Goal: Task Accomplishment & Management: Manage account settings

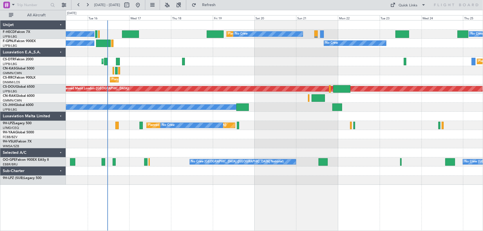
click at [199, 45] on div "No Crew No Crew AOG Maint Paris (Le Bourget)" at bounding box center [274, 43] width 417 height 9
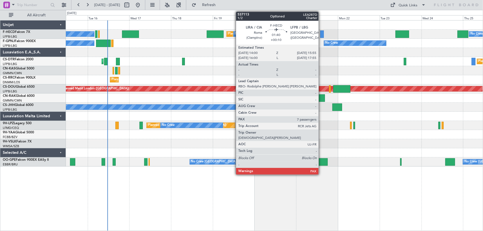
click at [321, 35] on div at bounding box center [322, 33] width 4 height 7
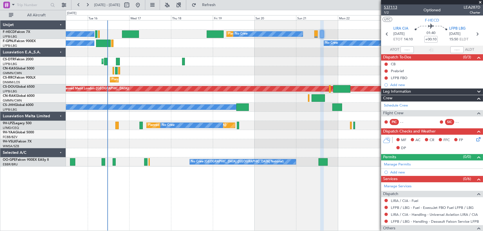
click at [394, 7] on span "537113" at bounding box center [390, 7] width 13 height 6
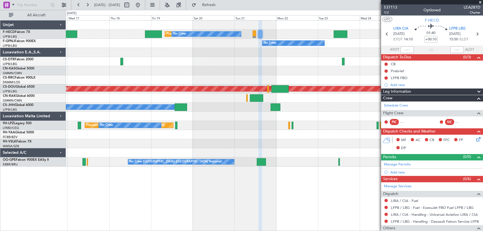
click at [238, 72] on div "No Crew Planned Maint Paris (Le Bourget) No Crew No Crew No Crew No Crew No Cre…" at bounding box center [274, 93] width 417 height 146
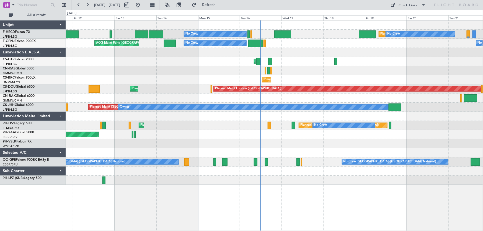
click at [256, 61] on div "No Crew Planned Maint [GEOGRAPHIC_DATA] ([GEOGRAPHIC_DATA]) No Crew Planned Mai…" at bounding box center [274, 102] width 417 height 164
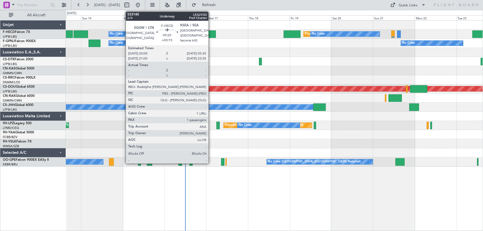
click at [211, 35] on div at bounding box center [207, 33] width 17 height 7
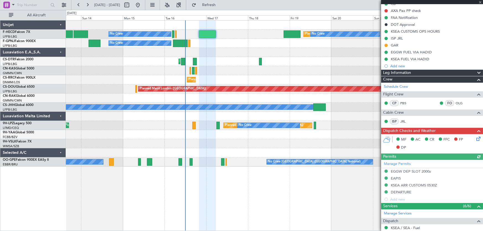
scroll to position [75, 0]
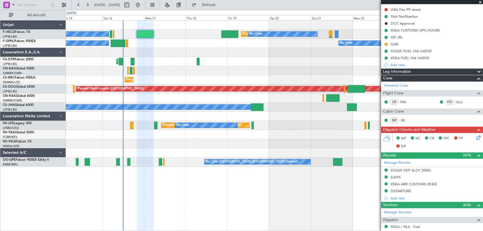
click at [186, 50] on div "No Crew Planned Maint [GEOGRAPHIC_DATA] ([GEOGRAPHIC_DATA]) No Crew No Crew No …" at bounding box center [274, 93] width 417 height 146
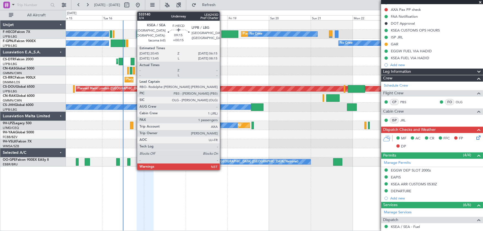
click at [222, 36] on div at bounding box center [229, 33] width 17 height 7
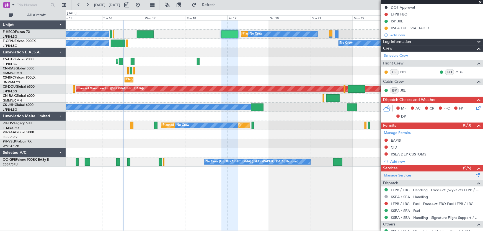
scroll to position [129, 0]
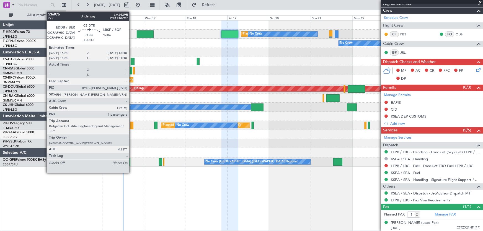
click at [132, 61] on div at bounding box center [133, 61] width 4 height 7
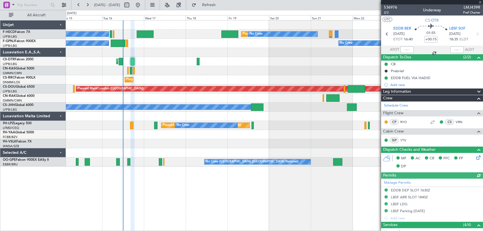
scroll to position [80, 0]
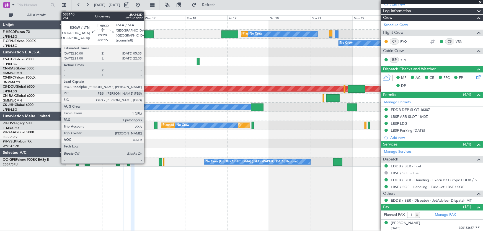
click at [146, 35] on div at bounding box center [145, 33] width 17 height 7
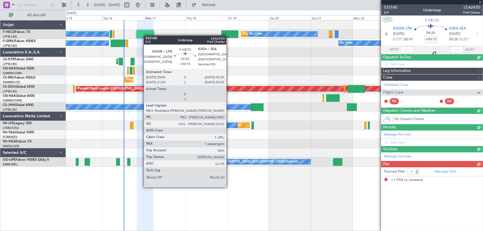
scroll to position [0, 0]
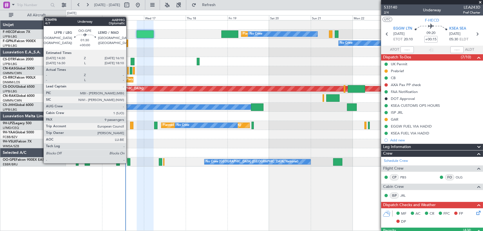
click at [129, 163] on div at bounding box center [128, 161] width 3 height 7
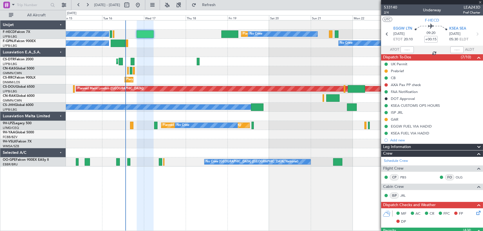
type input "9"
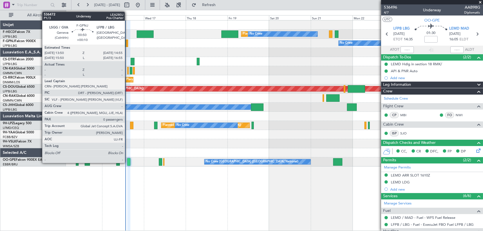
click at [127, 42] on div at bounding box center [127, 43] width 2 height 7
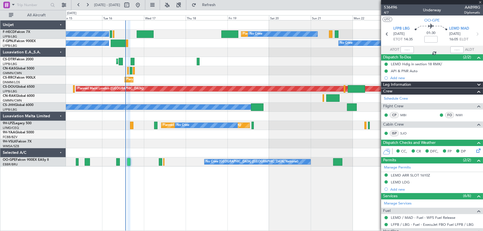
type input "+00:10"
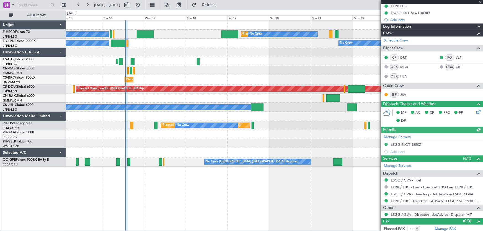
scroll to position [80, 0]
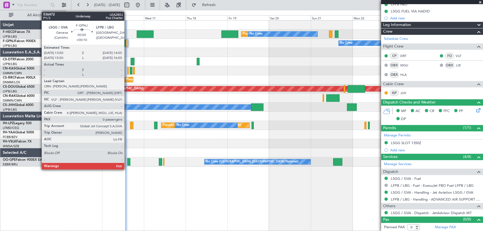
click at [127, 44] on div at bounding box center [127, 43] width 2 height 7
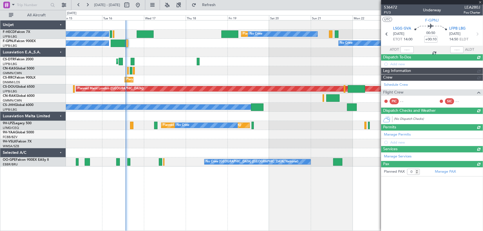
scroll to position [0, 0]
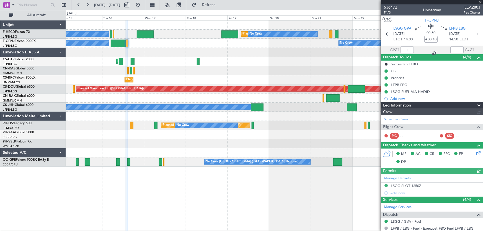
click at [392, 8] on span "536472" at bounding box center [390, 7] width 13 height 6
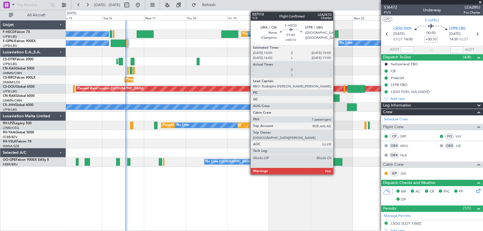
click at [335, 33] on div at bounding box center [337, 33] width 4 height 7
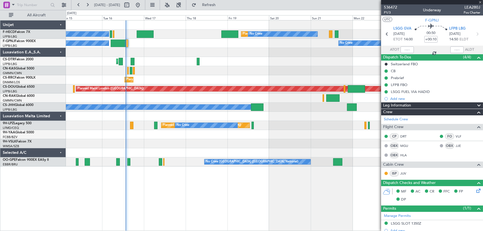
type input "7"
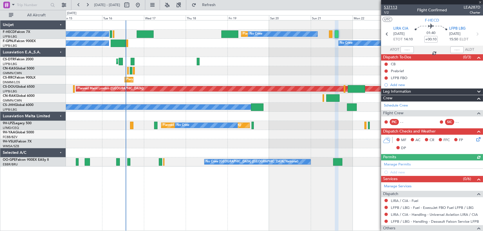
click at [390, 7] on span "537113" at bounding box center [390, 7] width 13 height 6
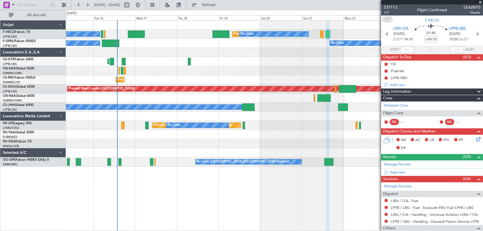
click at [281, 76] on div "No Crew Planned Maint [GEOGRAPHIC_DATA] ([GEOGRAPHIC_DATA]) No Crew No Crew No …" at bounding box center [274, 93] width 417 height 146
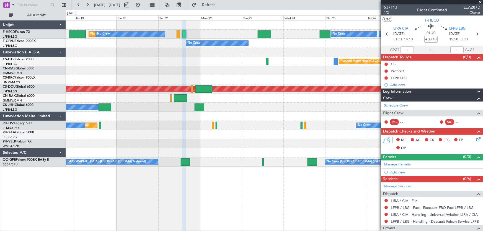
click at [207, 77] on div "Planned Maint Paris (Le Bourget) No Crew No Crew No Crew No Crew Planned Maint …" at bounding box center [274, 93] width 417 height 146
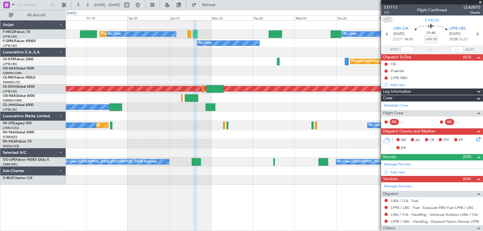
click at [214, 60] on div "Planned Maint Nice ([GEOGRAPHIC_DATA]) Planned Maint Sofia" at bounding box center [274, 61] width 417 height 9
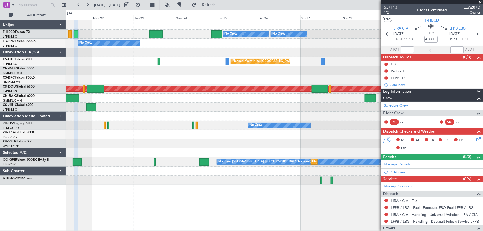
click at [127, 64] on div "No Crew No Crew No Crew Planned Maint [GEOGRAPHIC_DATA] ([GEOGRAPHIC_DATA]) No …" at bounding box center [274, 102] width 417 height 164
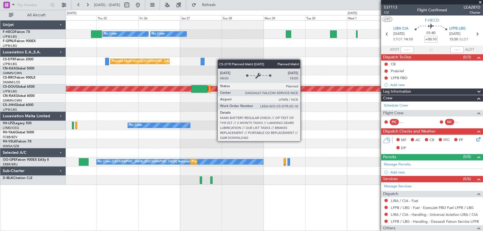
click at [157, 63] on div "No Crew No Crew No Crew Planned Maint Paris (Le Bourget) No Crew Planned Maint …" at bounding box center [274, 102] width 417 height 164
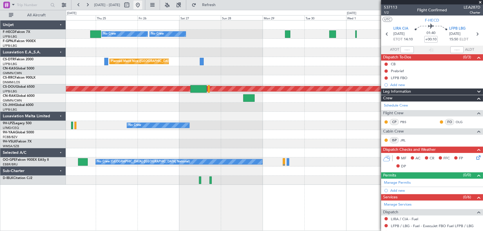
click at [142, 7] on button at bounding box center [137, 5] width 9 height 9
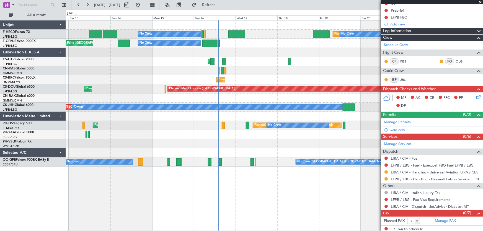
scroll to position [61, 0]
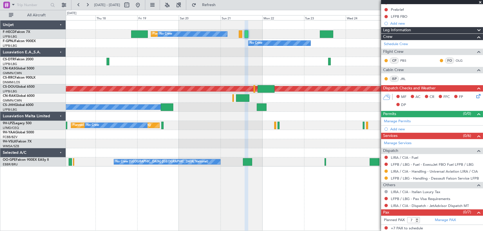
click at [154, 59] on div "Planned Maint [GEOGRAPHIC_DATA] ([GEOGRAPHIC_DATA]) No Crew No Crew No Crew No …" at bounding box center [274, 93] width 417 height 146
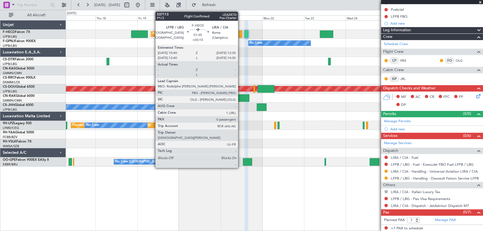
click at [240, 35] on div at bounding box center [240, 33] width 3 height 7
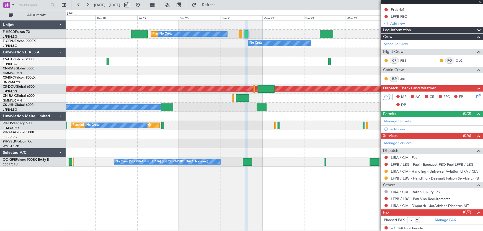
type input "+00:15"
type input "0"
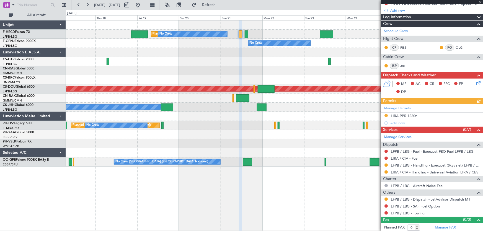
scroll to position [95, 0]
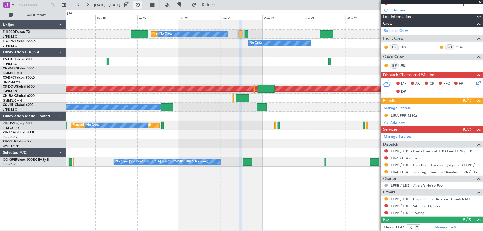
click at [142, 7] on button at bounding box center [137, 5] width 9 height 9
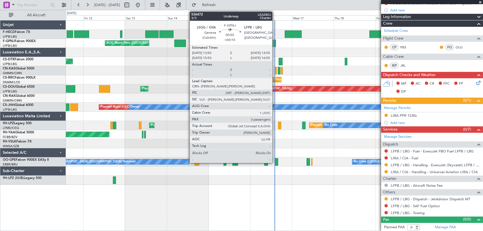
click at [275, 44] on div at bounding box center [275, 43] width 2 height 7
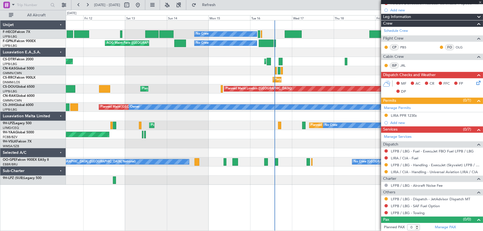
type input "+00:10"
type input "3"
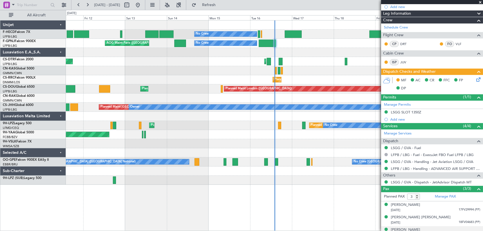
scroll to position [99, 0]
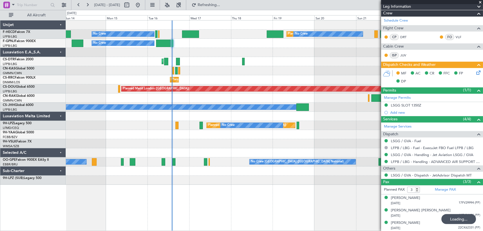
click at [227, 72] on div "Planned Maint Paris (Le Bourget) No Crew No Crew No Crew No Crew No Crew No Cre…" at bounding box center [274, 102] width 417 height 164
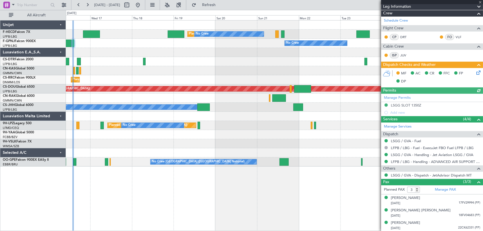
click at [238, 55] on div at bounding box center [274, 52] width 417 height 9
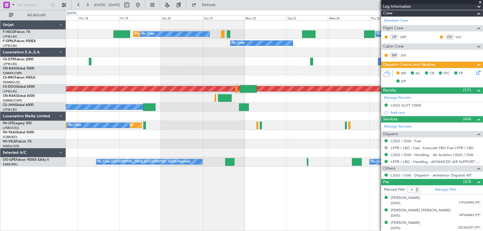
click at [121, 72] on div "No Crew Planned Maint Paris (Le Bourget) No Crew No Crew No Crew No Crew No Cre…" at bounding box center [274, 93] width 417 height 146
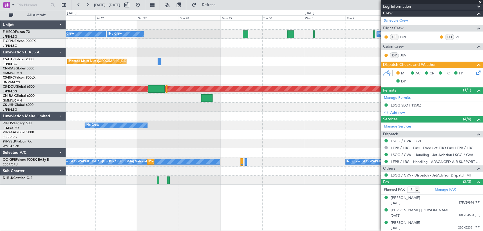
click at [169, 66] on div "No Crew No Crew No Crew Planned Maint Paris (Le Bourget) No Crew Planned Maint …" at bounding box center [274, 102] width 417 height 164
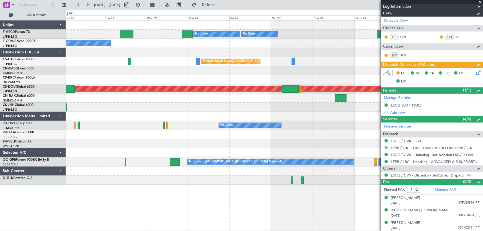
click at [235, 51] on div "No Crew No Crew No Crew No Crew Planned Maint Paris (Le Bourget) No Crew Planne…" at bounding box center [274, 102] width 417 height 164
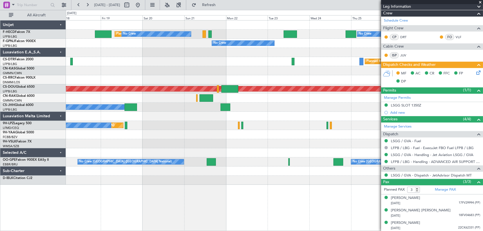
click at [277, 52] on div at bounding box center [274, 52] width 417 height 9
click at [246, 55] on div at bounding box center [274, 52] width 417 height 9
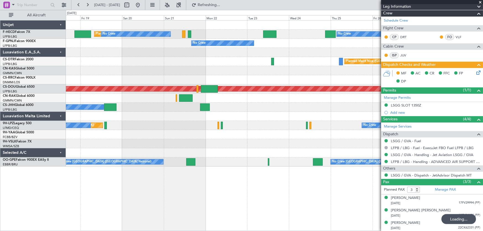
click at [205, 62] on div "No Crew Planned Maint Paris (Le Bourget) No Crew No Crew No Crew No Crew No Cre…" at bounding box center [274, 93] width 417 height 146
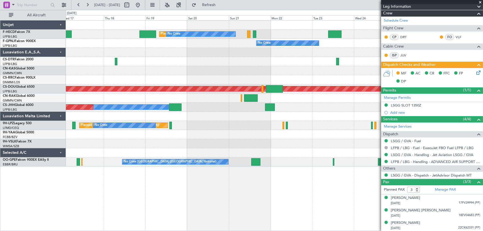
click at [251, 62] on div "Planned Maint Nice ([GEOGRAPHIC_DATA]) Planned Maint Sofia" at bounding box center [274, 61] width 417 height 9
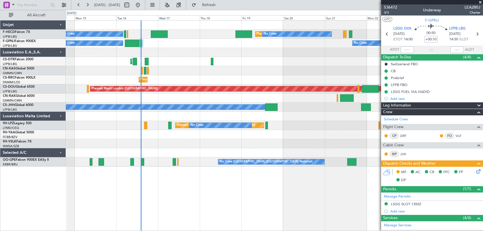
scroll to position [99, 0]
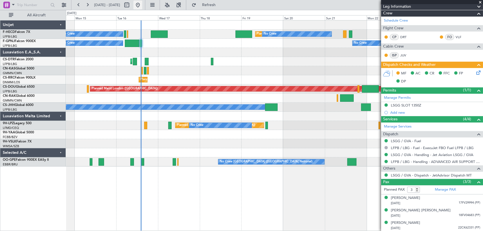
click at [142, 6] on button at bounding box center [137, 5] width 9 height 9
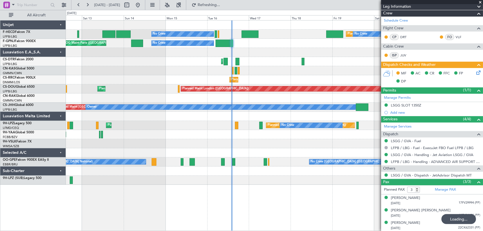
click at [260, 49] on div "No Crew Planned Maint [GEOGRAPHIC_DATA] ([GEOGRAPHIC_DATA]) No Crew Planned Mai…" at bounding box center [274, 102] width 417 height 164
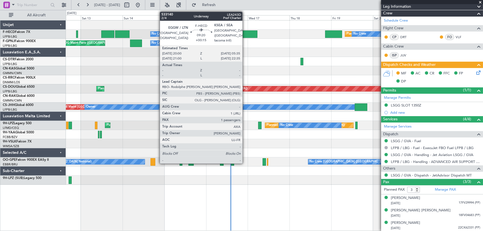
click at [245, 31] on div at bounding box center [248, 33] width 17 height 7
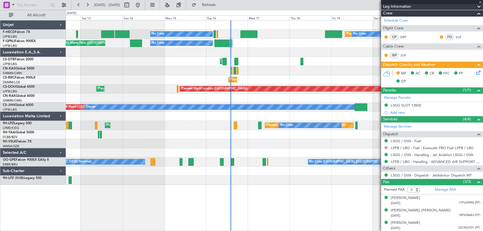
type input "+00:15"
type input "1"
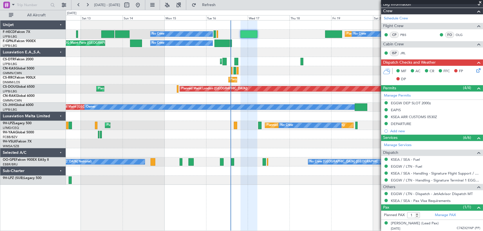
scroll to position [143, 0]
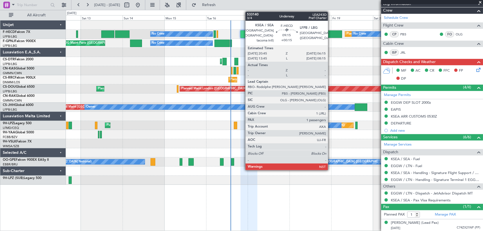
click at [330, 37] on div at bounding box center [333, 33] width 17 height 7
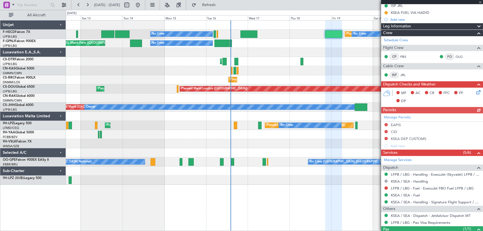
scroll to position [104, 0]
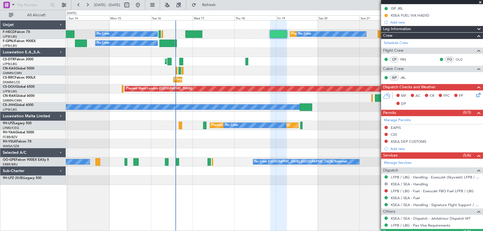
click at [262, 48] on div "No Crew Planned Maint [GEOGRAPHIC_DATA] ([GEOGRAPHIC_DATA]) No Crew No Crew No …" at bounding box center [274, 102] width 417 height 164
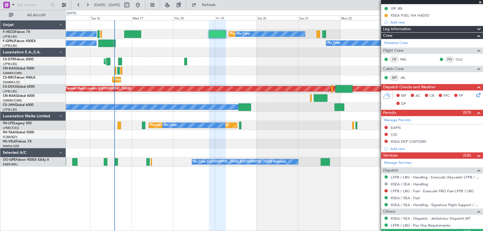
click at [257, 54] on div "No Crew Planned Maint [GEOGRAPHIC_DATA] ([GEOGRAPHIC_DATA]) No Crew No Crew No …" at bounding box center [274, 93] width 417 height 146
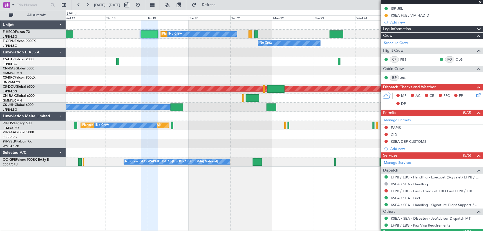
click at [235, 58] on div "Planned Maint [GEOGRAPHIC_DATA] ([GEOGRAPHIC_DATA]) No Crew No Crew No Crew No …" at bounding box center [274, 93] width 417 height 146
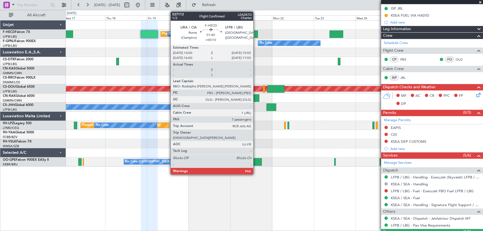
click at [256, 36] on div at bounding box center [256, 33] width 4 height 7
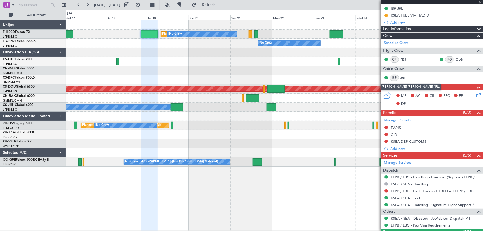
type input "+00:10"
type input "7"
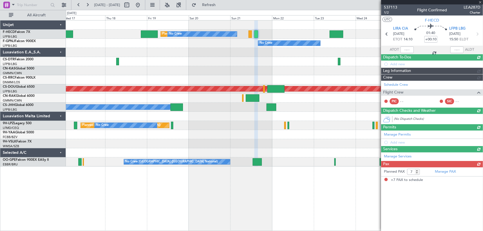
scroll to position [0, 0]
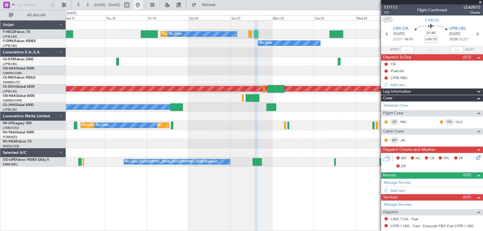
click at [142, 2] on button at bounding box center [137, 5] width 9 height 9
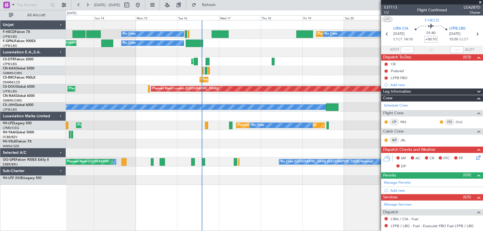
click at [167, 64] on div "Planned Maint Sofia [GEOGRAPHIC_DATA] ([GEOGRAPHIC_DATA]) AOG Maint Sofia" at bounding box center [274, 61] width 417 height 9
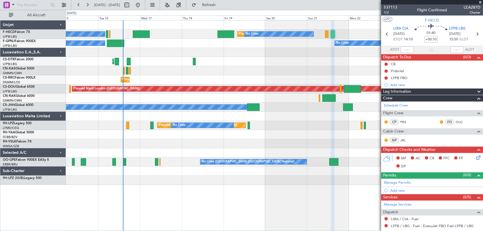
click at [169, 76] on div "Planned Maint [GEOGRAPHIC_DATA] ([GEOGRAPHIC_DATA])" at bounding box center [274, 79] width 417 height 9
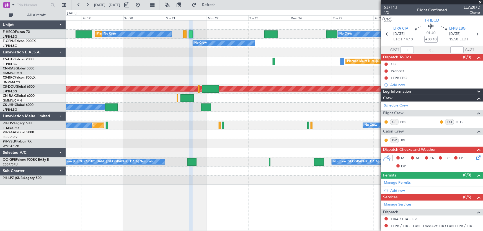
click at [216, 64] on div "Planned Maint Nice ([GEOGRAPHIC_DATA]) Planned Maint Sofia" at bounding box center [274, 61] width 417 height 9
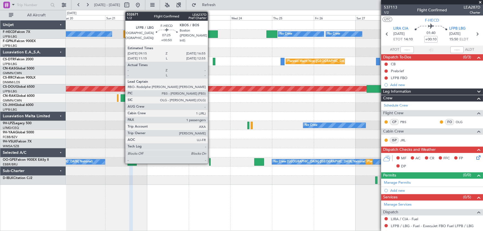
click at [210, 34] on div at bounding box center [211, 33] width 14 height 7
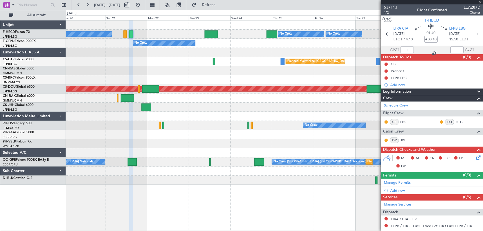
type input "+00:50"
type input "1"
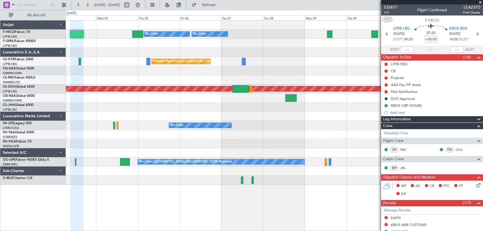
click at [153, 64] on div "No Crew No Crew No Crew No Crew No Crew [GEOGRAPHIC_DATA] ([GEOGRAPHIC_DATA]) P…" at bounding box center [274, 102] width 417 height 164
click at [192, 47] on div "No Crew No Crew No Crew No Crew No Crew [GEOGRAPHIC_DATA] ([GEOGRAPHIC_DATA]) P…" at bounding box center [274, 102] width 417 height 164
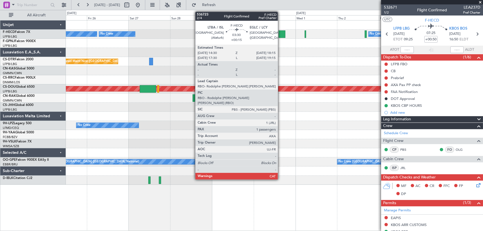
click at [280, 35] on div at bounding box center [281, 33] width 7 height 7
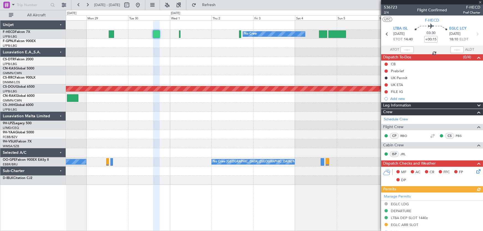
click at [185, 60] on div "No Crew No Crew No Crew No Crew Planned Maint [GEOGRAPHIC_DATA] ([GEOGRAPHIC_DA…" at bounding box center [274, 102] width 417 height 164
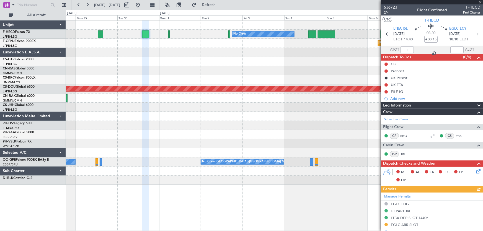
click at [178, 50] on div "No Crew No Crew No Crew Planned Maint [GEOGRAPHIC_DATA] ([GEOGRAPHIC_DATA]) [GE…" at bounding box center [274, 102] width 417 height 164
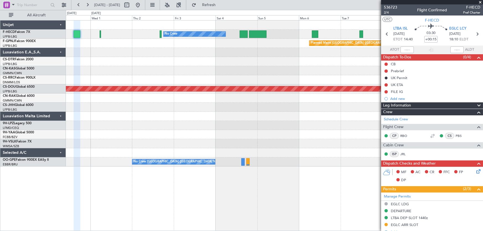
click at [235, 65] on div "No Crew No Crew Planned Maint [GEOGRAPHIC_DATA] ([GEOGRAPHIC_DATA]) Planned Mai…" at bounding box center [274, 93] width 417 height 146
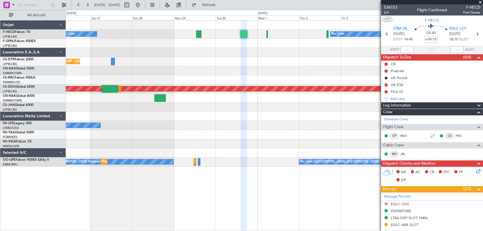
click at [229, 70] on div "No Crew No Crew No Crew Planned Maint [GEOGRAPHIC_DATA] ([GEOGRAPHIC_DATA]) [GE…" at bounding box center [274, 93] width 417 height 146
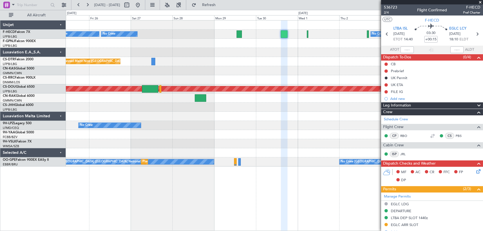
click at [157, 72] on div "No Crew No Crew No Crew Planned Maint [GEOGRAPHIC_DATA] ([GEOGRAPHIC_DATA]) No …" at bounding box center [274, 93] width 417 height 146
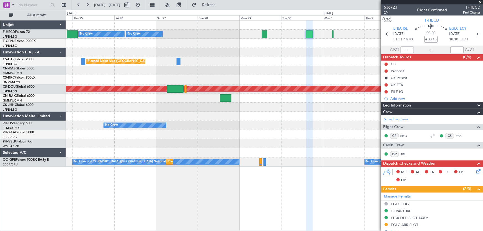
click at [205, 64] on div "Planned Maint Nice ([GEOGRAPHIC_DATA])" at bounding box center [274, 61] width 417 height 9
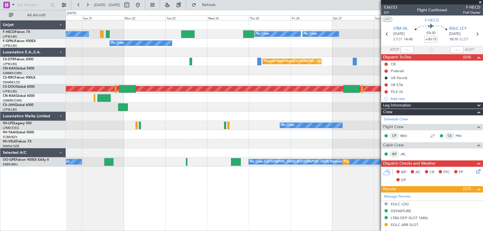
click at [195, 60] on div "No Crew No Crew No Crew Planned Maint [GEOGRAPHIC_DATA] ([GEOGRAPHIC_DATA]) No …" at bounding box center [274, 93] width 417 height 146
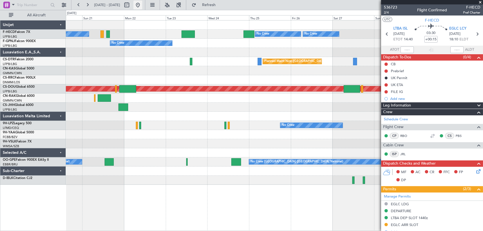
click at [142, 4] on button at bounding box center [137, 5] width 9 height 9
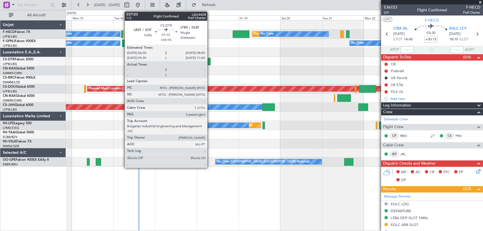
click at [210, 61] on div at bounding box center [209, 61] width 3 height 7
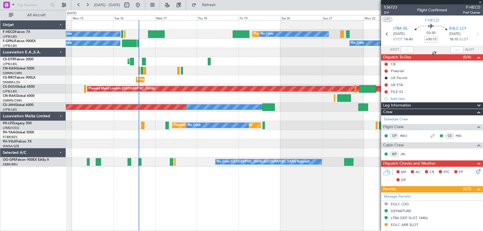
type input "+00:10"
type input "2"
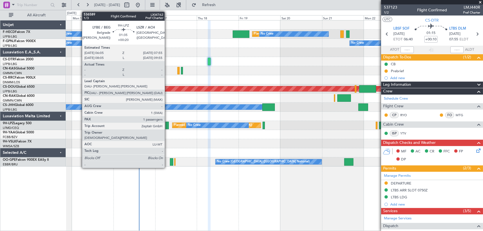
click at [167, 124] on div at bounding box center [166, 125] width 3 height 7
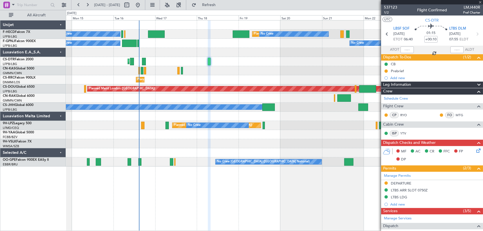
type input "+00:20"
type input "1"
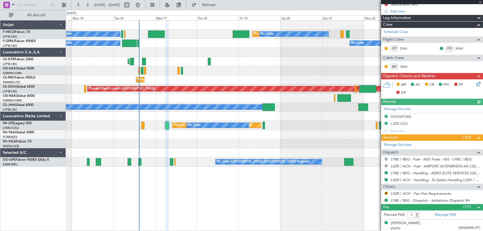
scroll to position [74, 0]
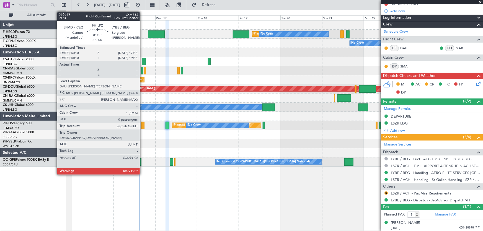
click at [142, 127] on div at bounding box center [142, 125] width 3 height 7
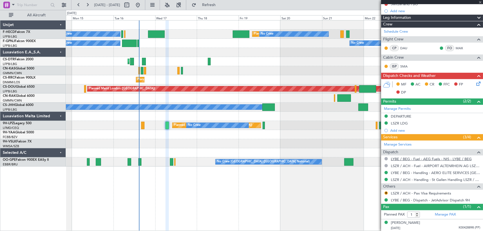
type input "-00:05"
type input "0"
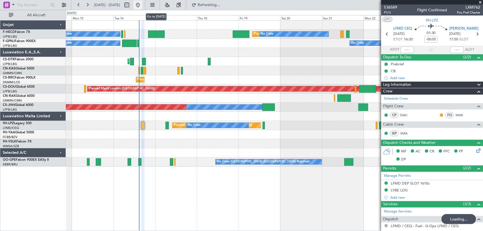
click at [142, 4] on button at bounding box center [137, 5] width 9 height 9
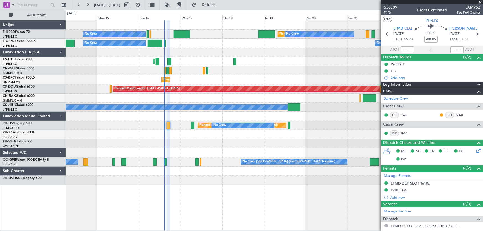
click at [202, 66] on div "No Crew Planned Maint [GEOGRAPHIC_DATA] ([GEOGRAPHIC_DATA]) No Crew No Crew No …" at bounding box center [274, 102] width 417 height 164
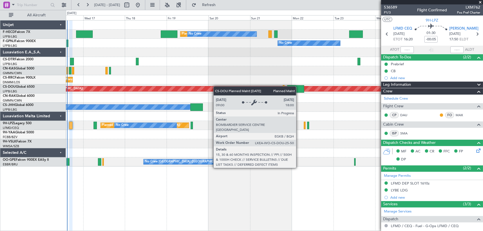
click at [168, 88] on div "Planned Maint [GEOGRAPHIC_DATA] ([GEOGRAPHIC_DATA]) No Crew No Crew No Crew No …" at bounding box center [274, 93] width 417 height 146
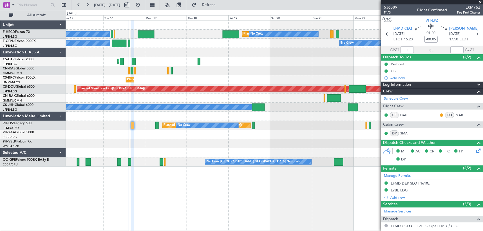
click at [166, 55] on div at bounding box center [274, 52] width 417 height 9
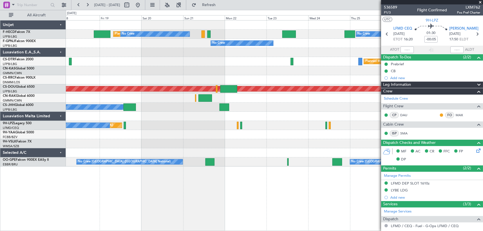
click at [268, 65] on div "Planned Maint [GEOGRAPHIC_DATA] ([GEOGRAPHIC_DATA]) No Crew No Crew No Crew No …" at bounding box center [274, 93] width 417 height 146
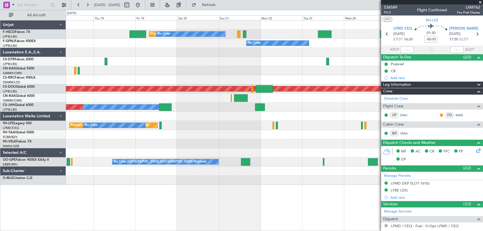
click at [351, 84] on div "Planned Maint [GEOGRAPHIC_DATA] ([GEOGRAPHIC_DATA]) No Crew No Crew No Crew No …" at bounding box center [274, 102] width 417 height 164
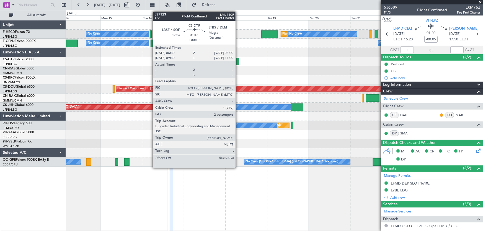
click at [238, 59] on div at bounding box center [237, 61] width 3 height 7
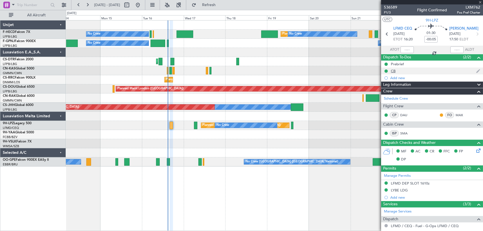
type input "+00:10"
type input "2"
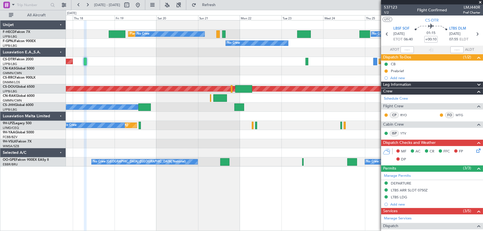
click at [153, 70] on div "Planned Maint [GEOGRAPHIC_DATA] ([GEOGRAPHIC_DATA]) No Crew No Crew No Crew No …" at bounding box center [274, 93] width 417 height 146
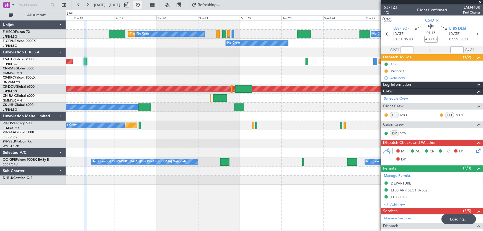
click at [142, 3] on button at bounding box center [137, 5] width 9 height 9
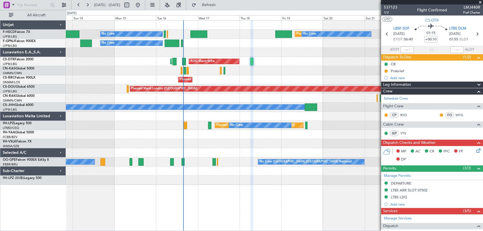
click at [236, 83] on div "Planned Maint [GEOGRAPHIC_DATA] ([GEOGRAPHIC_DATA]) No Crew No Crew No Crew No …" at bounding box center [274, 102] width 417 height 164
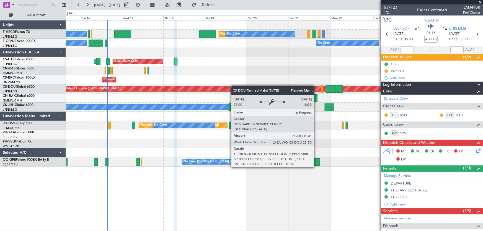
click at [232, 86] on div "Planned Maint [GEOGRAPHIC_DATA] ([GEOGRAPHIC_DATA]) No Crew No Crew No Crew No …" at bounding box center [274, 93] width 417 height 146
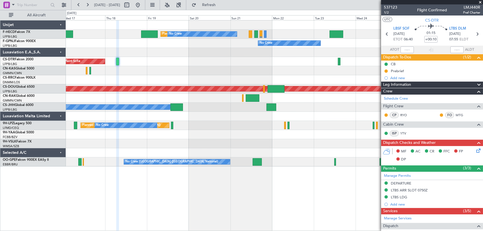
click at [155, 78] on div "Planned Maint [GEOGRAPHIC_DATA] ([GEOGRAPHIC_DATA]) No Crew No Crew No Crew No …" at bounding box center [274, 93] width 417 height 146
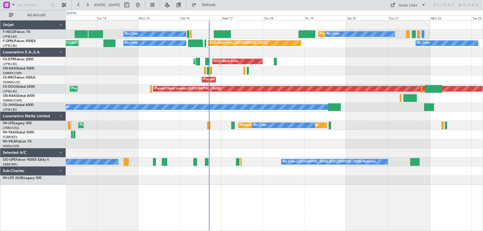
click at [219, 63] on div "AOG Maint Sofia Planned Maint Sofia Planned Maint Nice (Côte d'Azur Airport) AO…" at bounding box center [274, 61] width 417 height 9
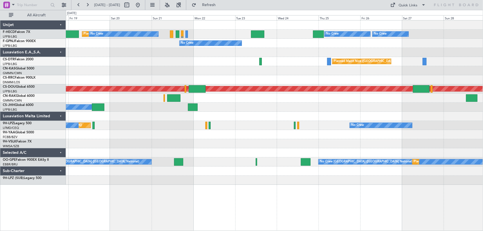
click at [220, 65] on div "Planned Maint Nice (Côte d'Azur Airport) AOG Maint Sofia" at bounding box center [274, 61] width 417 height 9
click at [257, 66] on div "Planned Maint Paris (Le Bourget) No Crew No Crew No Crew No Crew AOG Maint Pari…" at bounding box center [274, 102] width 417 height 164
